Goal: Download file/media

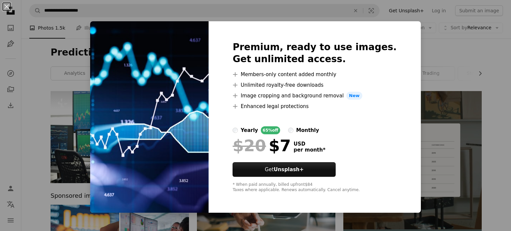
click at [489, 121] on div "An X shape Premium, ready to use images. Get unlimited access. A plus sign Memb…" at bounding box center [255, 115] width 511 height 231
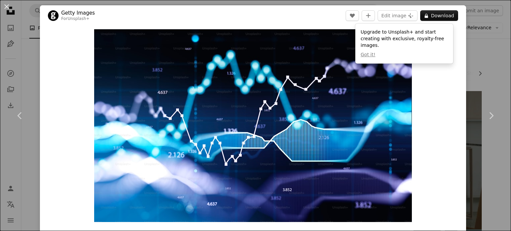
click at [447, 74] on div "Zoom in" at bounding box center [253, 125] width 426 height 199
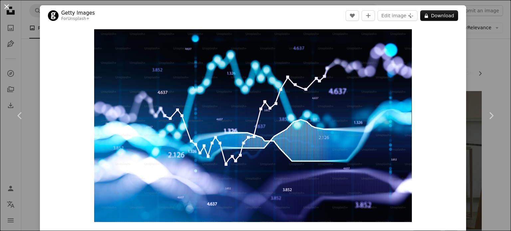
click at [7, 7] on button "An X shape" at bounding box center [7, 7] width 8 height 8
